Goal: Find specific page/section: Find specific page/section

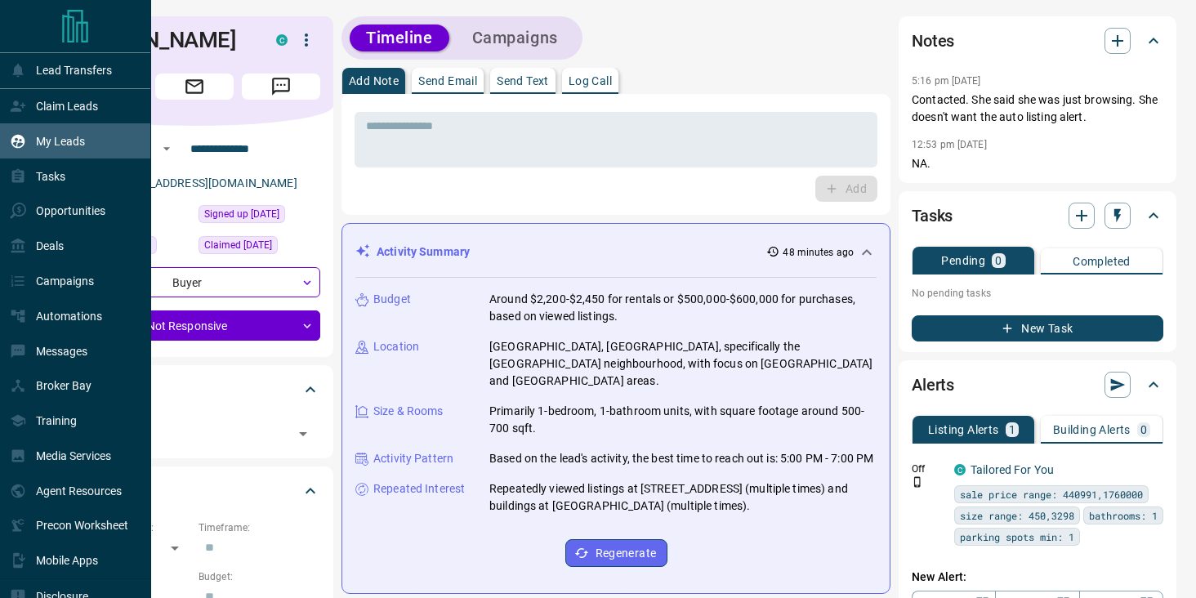
click at [63, 143] on p "My Leads" at bounding box center [60, 141] width 49 height 13
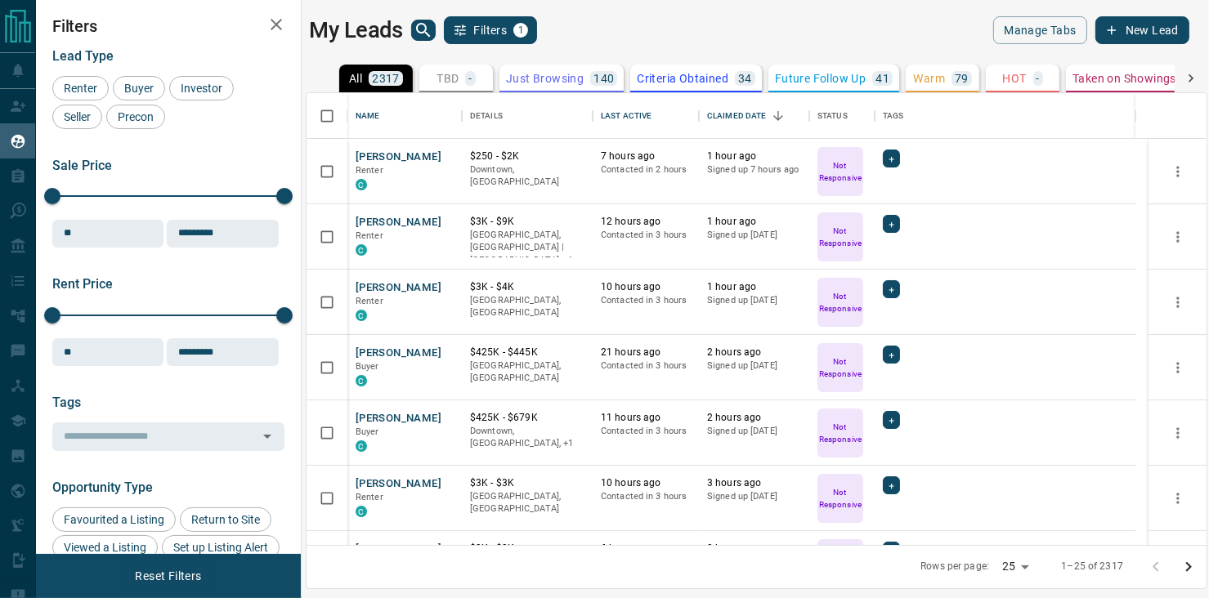
scroll to position [440, 887]
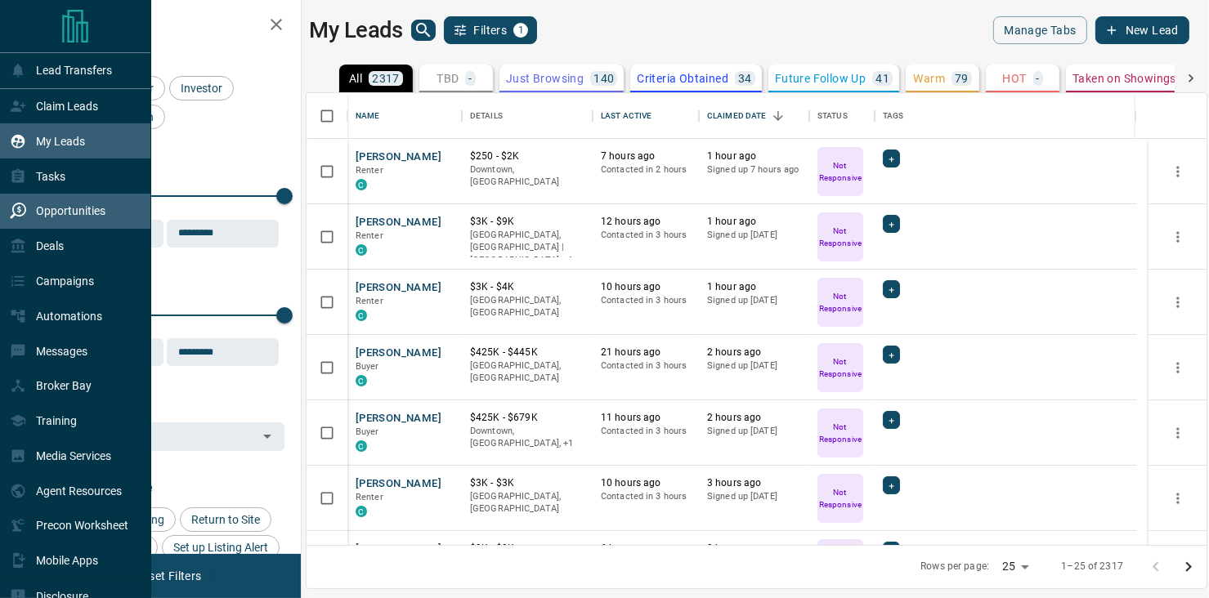
click at [71, 213] on p "Opportunities" at bounding box center [70, 210] width 69 height 13
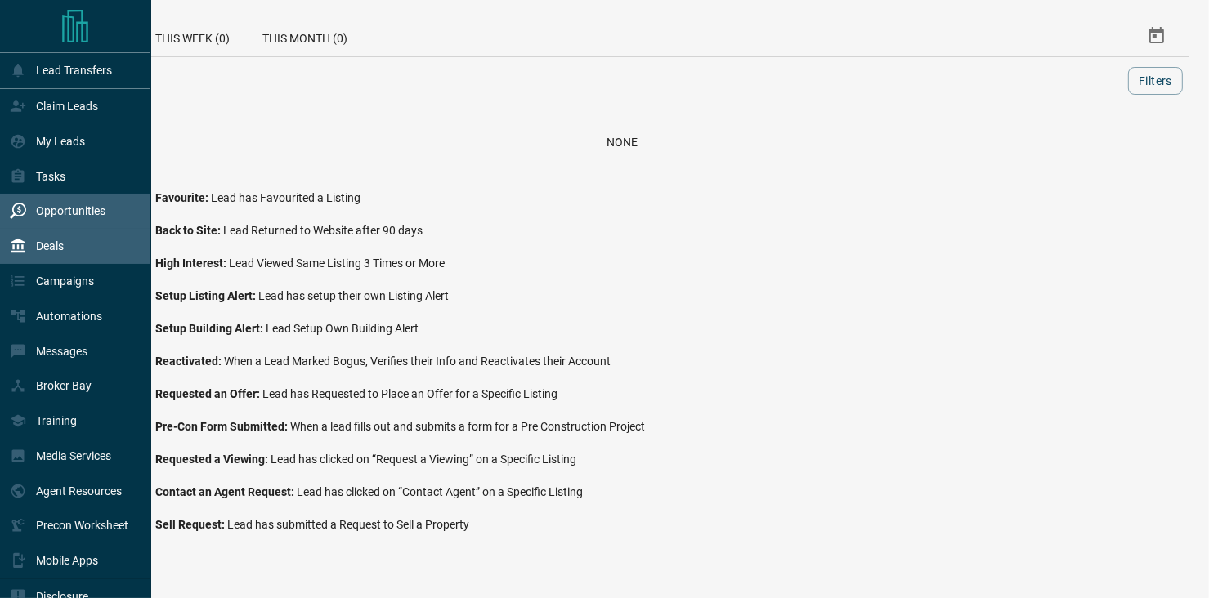
click at [56, 239] on div "Deals" at bounding box center [37, 246] width 54 height 27
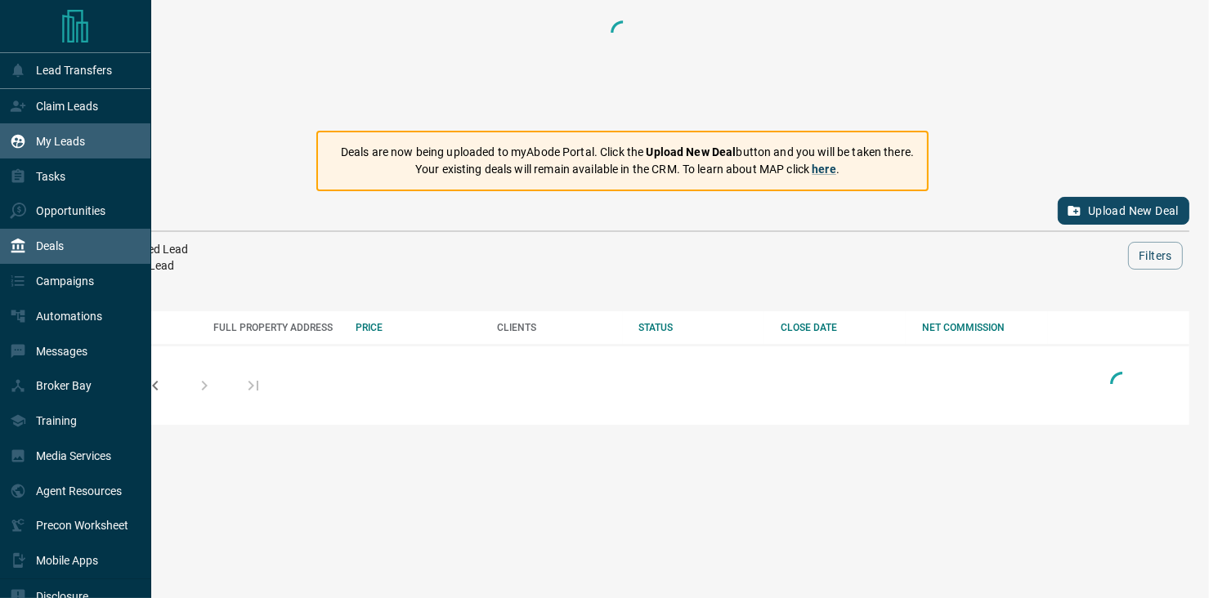
click at [76, 140] on p "My Leads" at bounding box center [60, 141] width 49 height 13
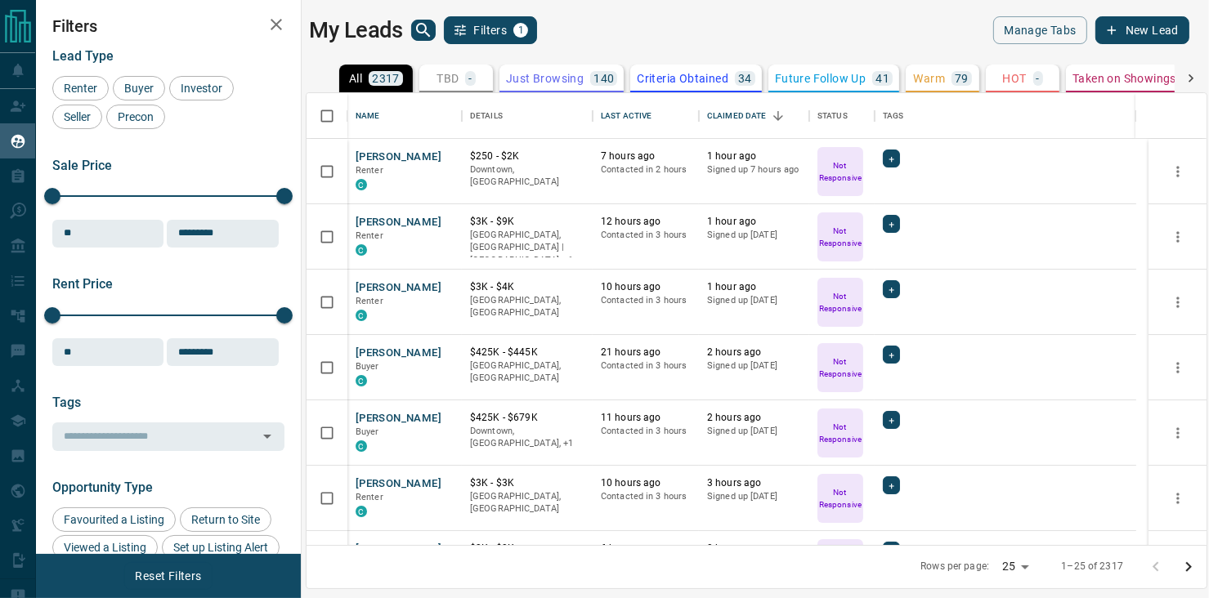
scroll to position [440, 887]
click at [422, 29] on icon "search button" at bounding box center [423, 30] width 20 height 20
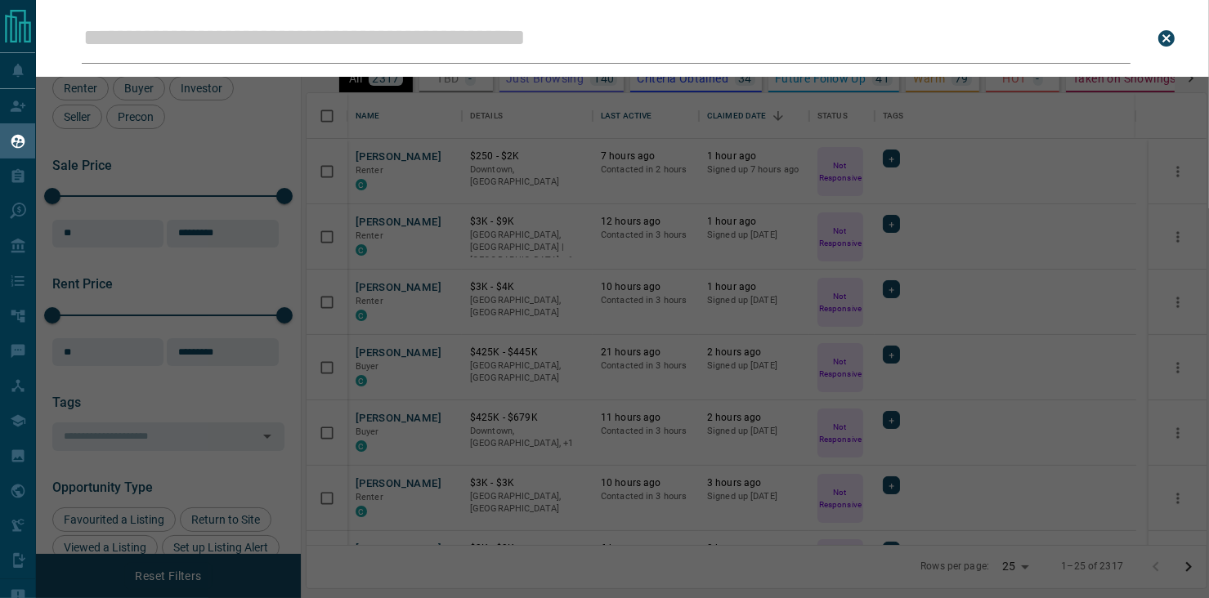
click at [406, 34] on input "Leads Search Bar" at bounding box center [606, 38] width 1048 height 51
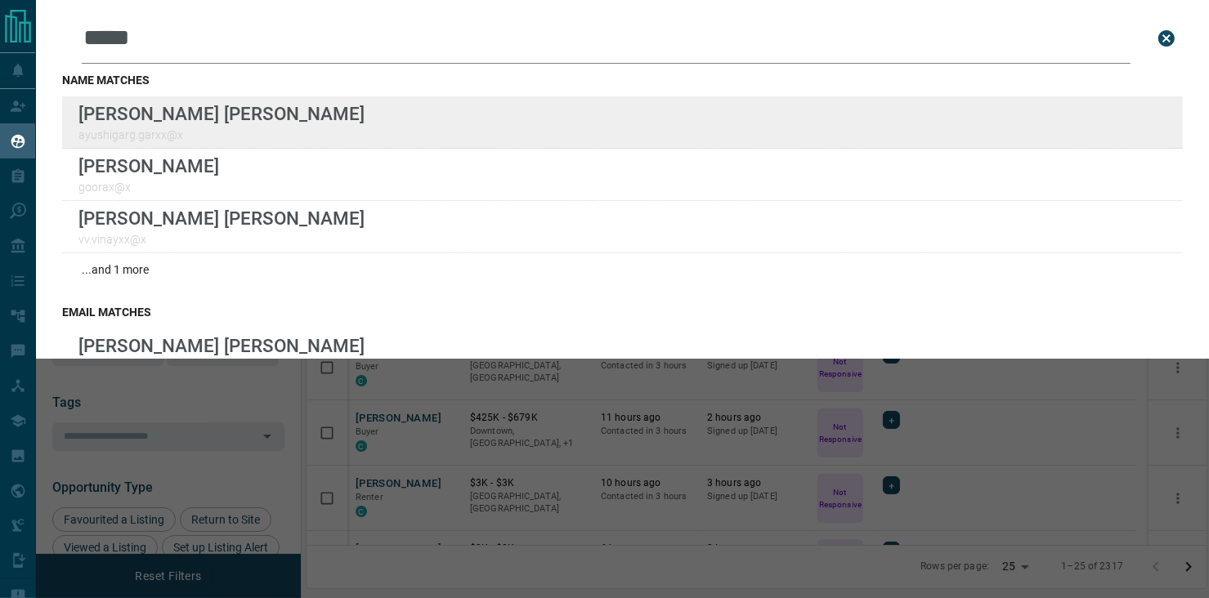
type input "*****"
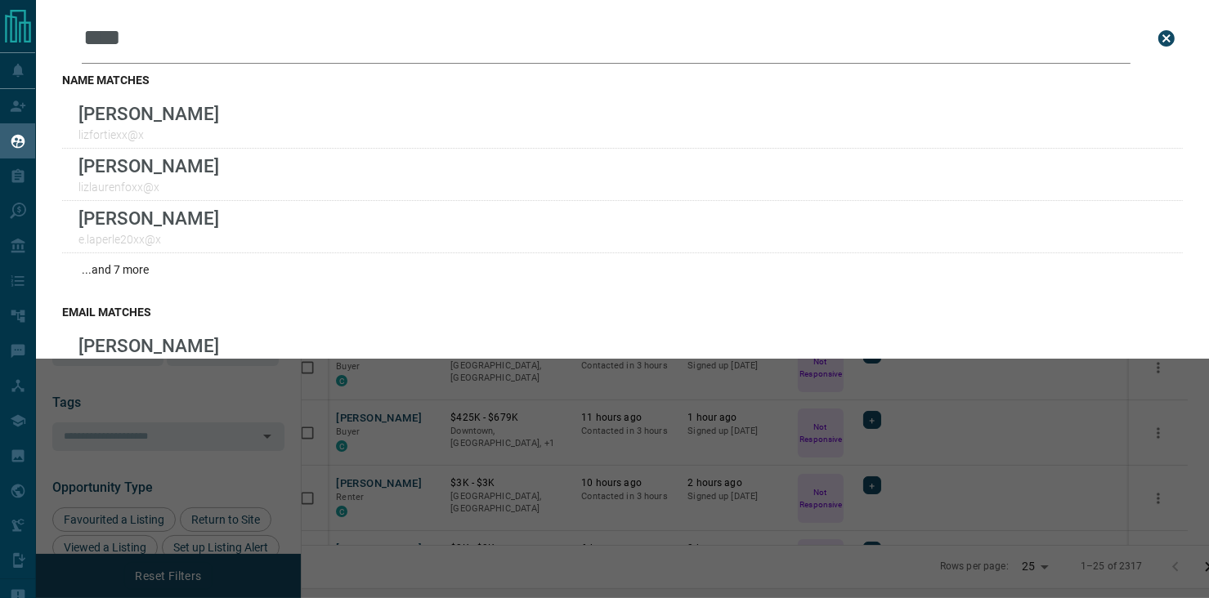
scroll to position [440, 887]
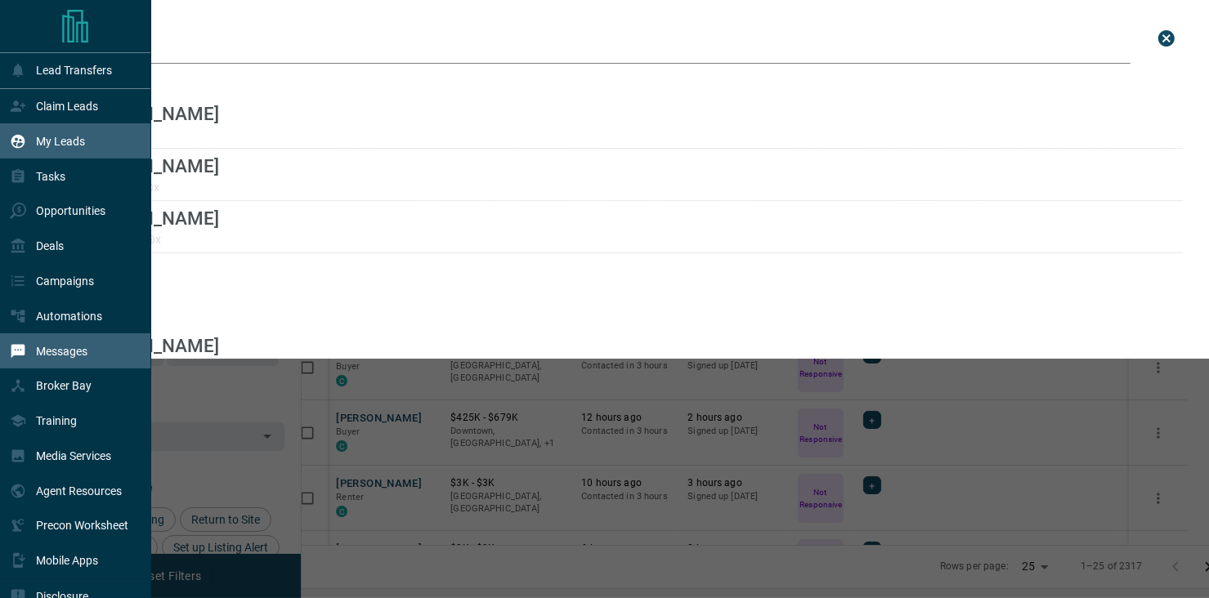
click at [52, 355] on p "Messages" at bounding box center [61, 351] width 51 height 13
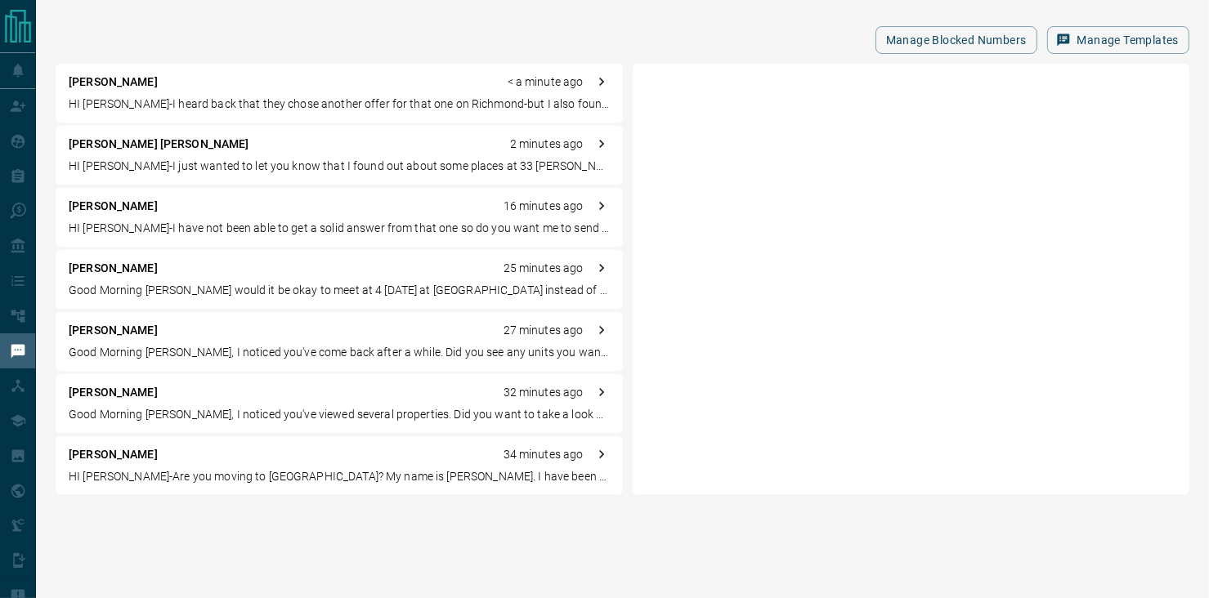
click at [530, 48] on div "Manage Blocked Numbers Manage Templates" at bounding box center [622, 40] width 1133 height 28
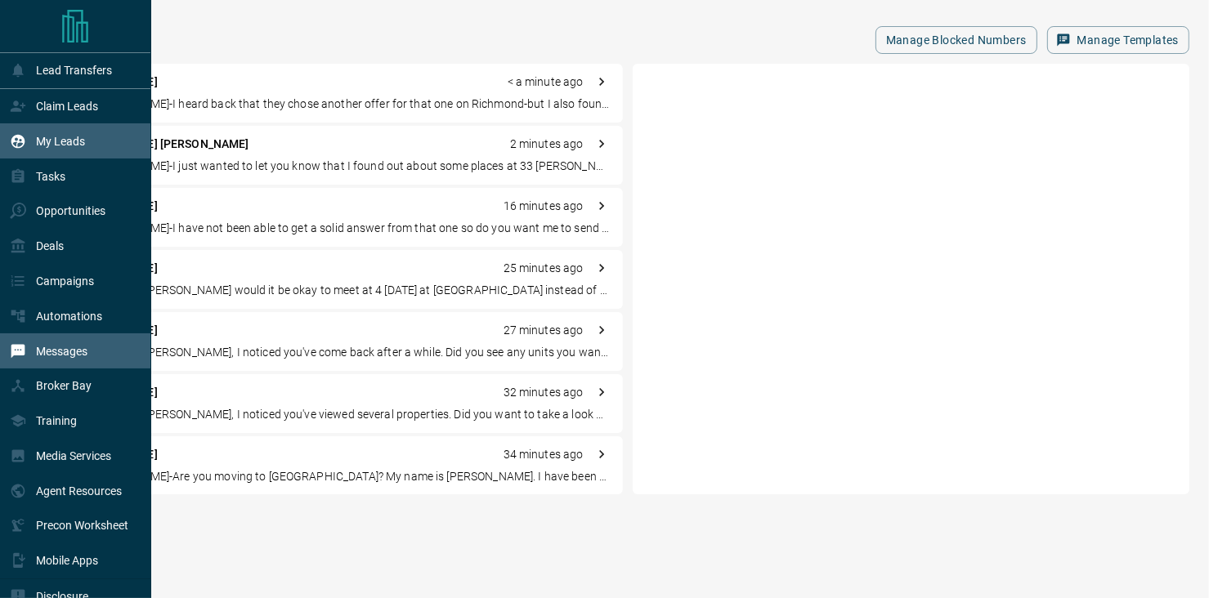
click at [43, 136] on p "My Leads" at bounding box center [60, 141] width 49 height 13
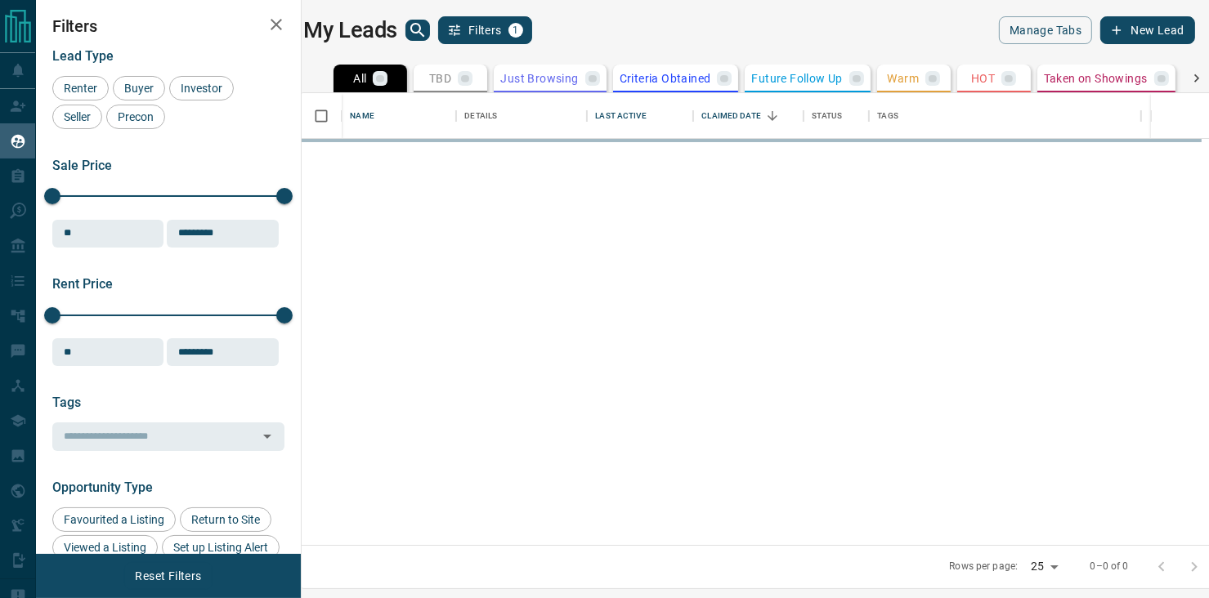
scroll to position [440, 887]
click at [420, 24] on icon "search button" at bounding box center [417, 30] width 14 height 14
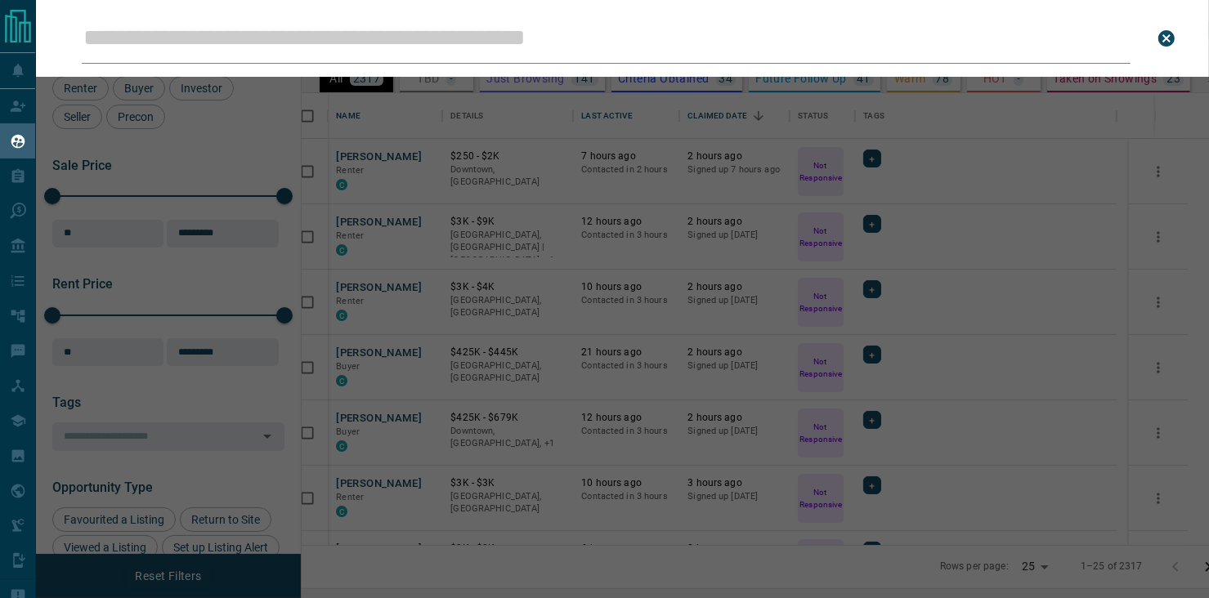
click at [402, 42] on input "Leads Search Bar" at bounding box center [606, 38] width 1048 height 51
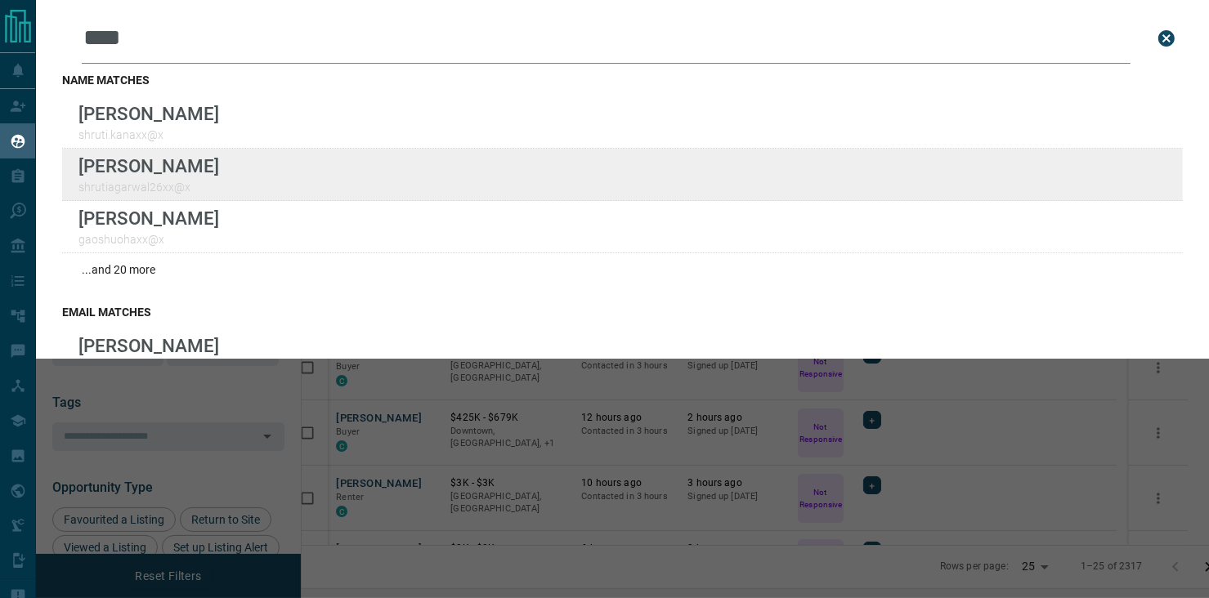
type input "****"
